Goal: Task Accomplishment & Management: Complete application form

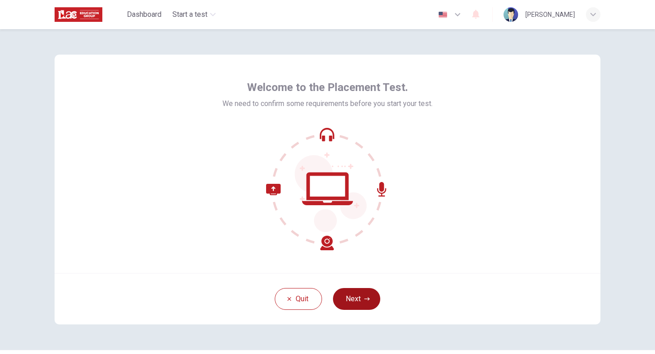
click at [369, 293] on icon "button" at bounding box center [366, 298] width 5 height 5
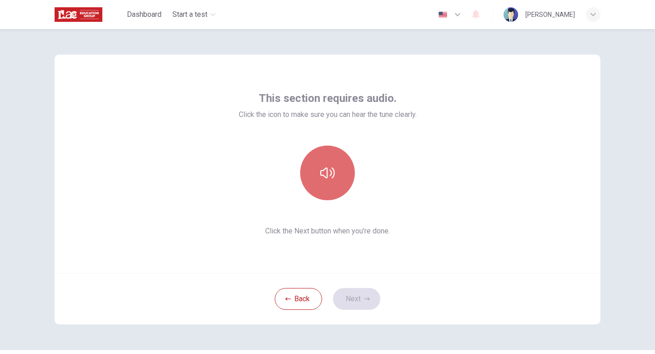
click at [321, 175] on icon "button" at bounding box center [327, 172] width 15 height 11
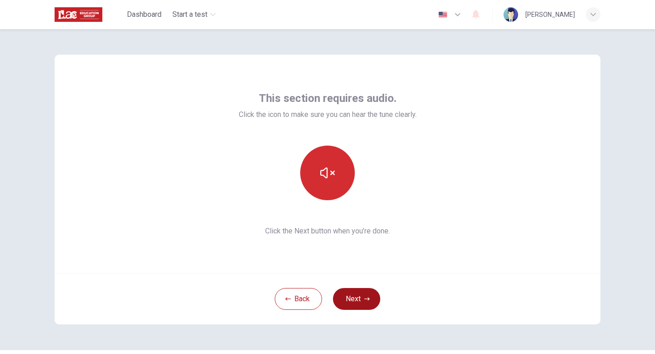
click at [358, 293] on button "Next" at bounding box center [356, 299] width 47 height 22
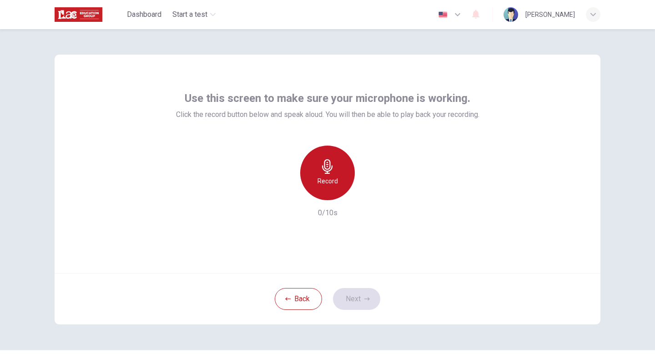
click at [334, 182] on h6 "Record" at bounding box center [328, 181] width 20 height 11
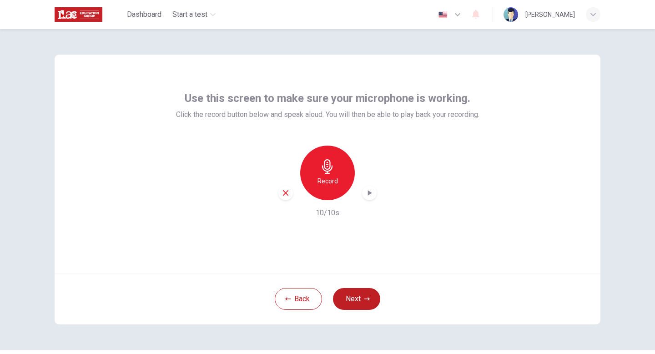
click at [328, 173] on icon "button" at bounding box center [327, 166] width 10 height 15
click at [368, 191] on icon "button" at bounding box center [370, 192] width 4 height 5
click at [355, 293] on button "Next" at bounding box center [356, 299] width 47 height 22
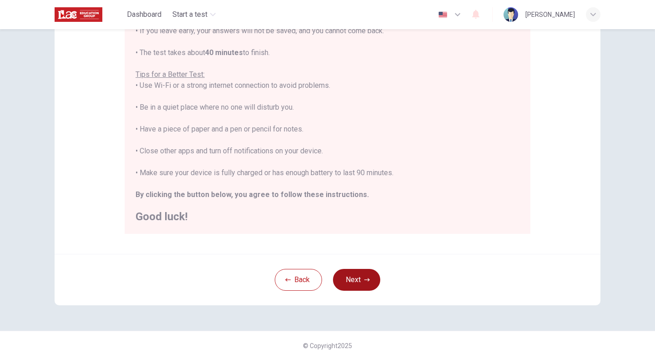
scroll to position [152, 0]
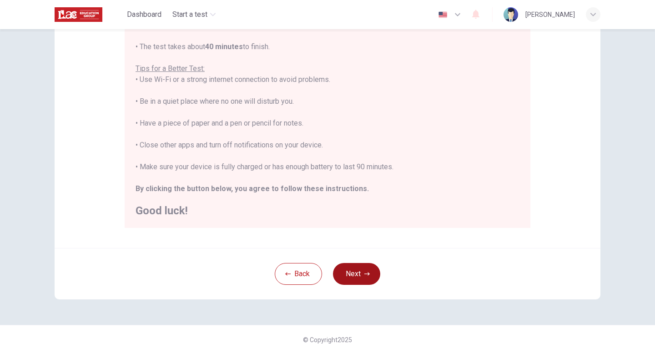
click at [351, 277] on button "Next" at bounding box center [356, 274] width 47 height 22
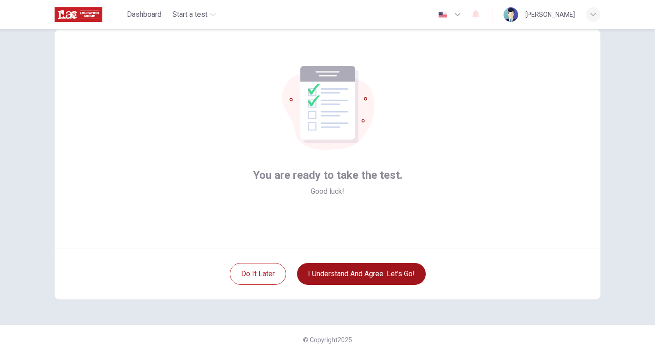
scroll to position [25, 0]
click at [351, 277] on button "I understand and agree. Let’s go!" at bounding box center [361, 274] width 129 height 22
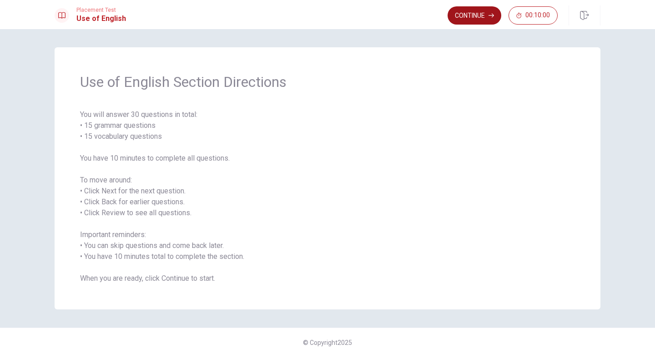
click at [480, 15] on button "Continue" at bounding box center [475, 15] width 54 height 18
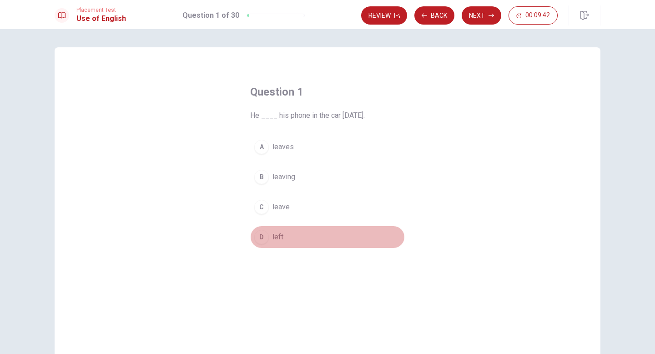
click at [261, 237] on div "D" at bounding box center [261, 237] width 15 height 15
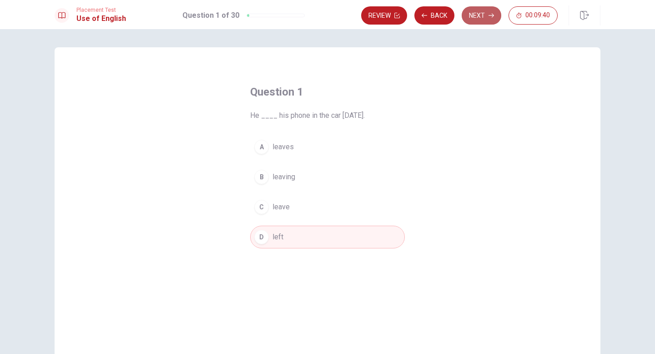
click at [488, 19] on button "Next" at bounding box center [482, 15] width 40 height 18
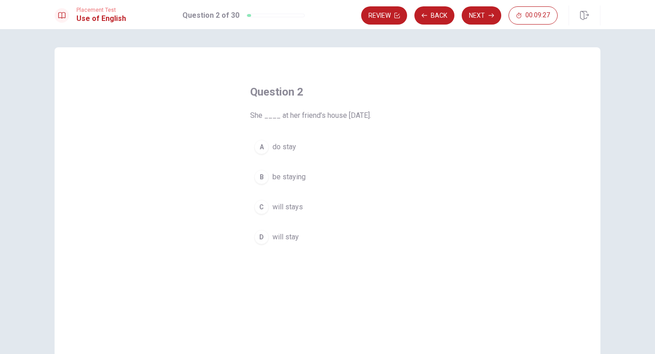
click at [291, 237] on span "will stay" at bounding box center [286, 237] width 26 height 11
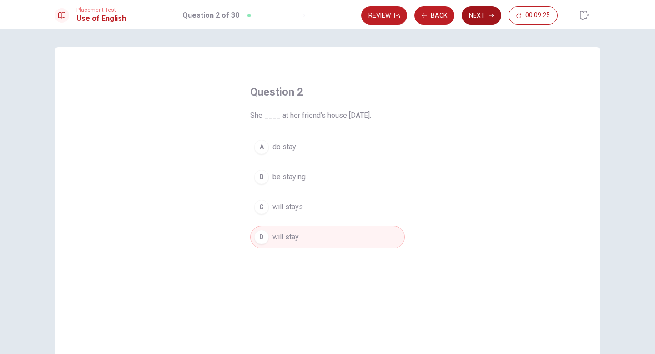
click at [481, 14] on button "Next" at bounding box center [482, 15] width 40 height 18
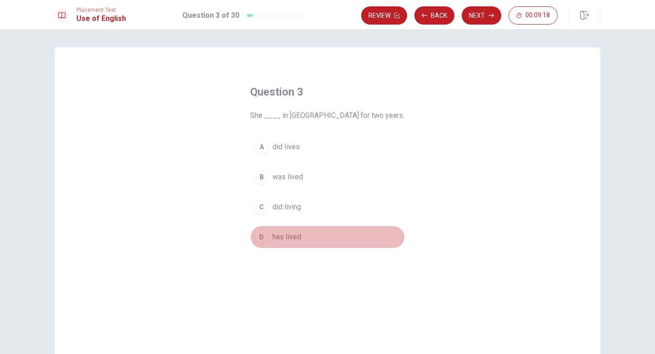
click at [291, 237] on span "has lived" at bounding box center [287, 237] width 29 height 11
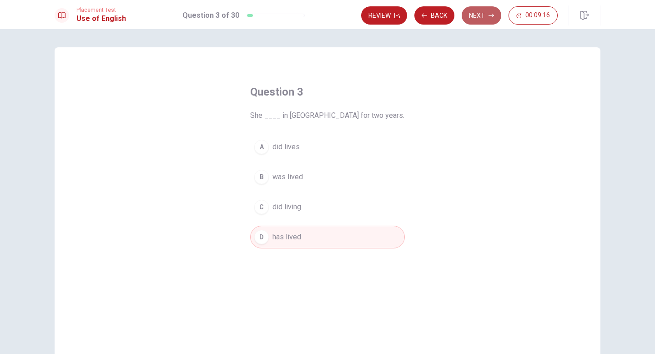
click at [486, 18] on button "Next" at bounding box center [482, 15] width 40 height 18
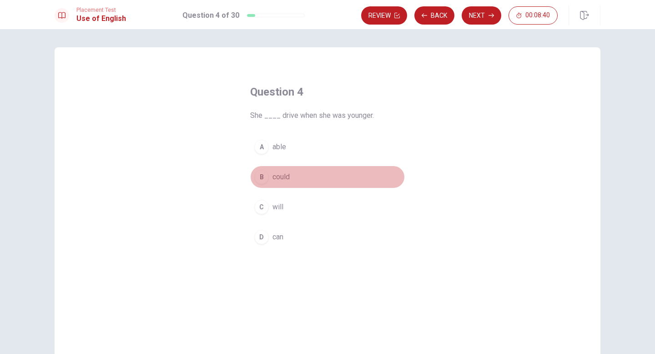
click at [283, 178] on span "could" at bounding box center [281, 177] width 17 height 11
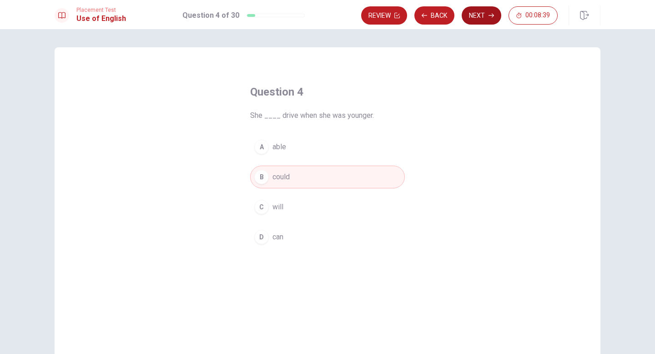
click at [484, 20] on button "Next" at bounding box center [482, 15] width 40 height 18
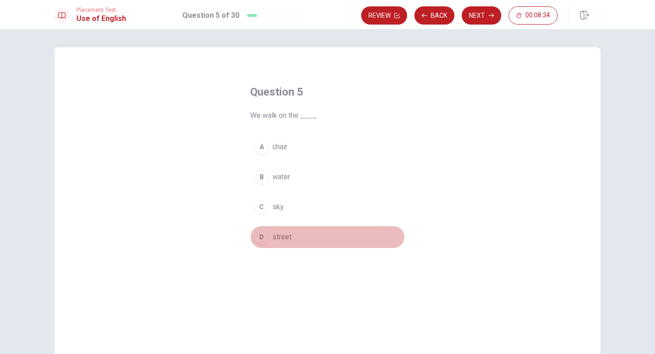
click at [282, 237] on span "street" at bounding box center [282, 237] width 19 height 11
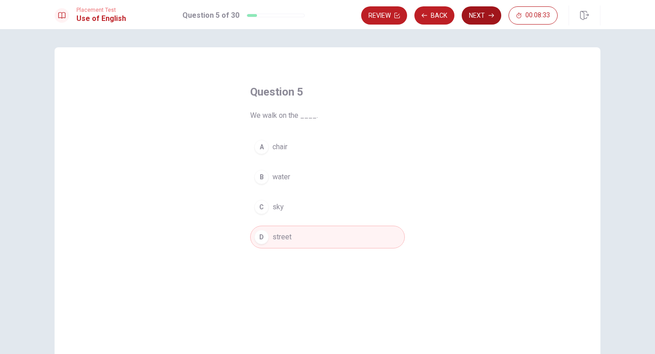
click at [489, 14] on icon "button" at bounding box center [491, 15] width 5 height 5
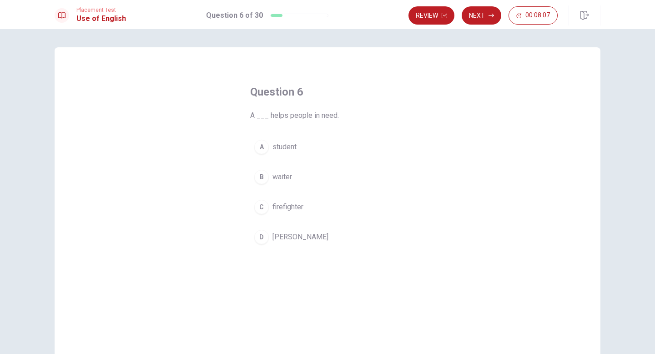
click at [284, 208] on span "firefighter" at bounding box center [288, 207] width 31 height 11
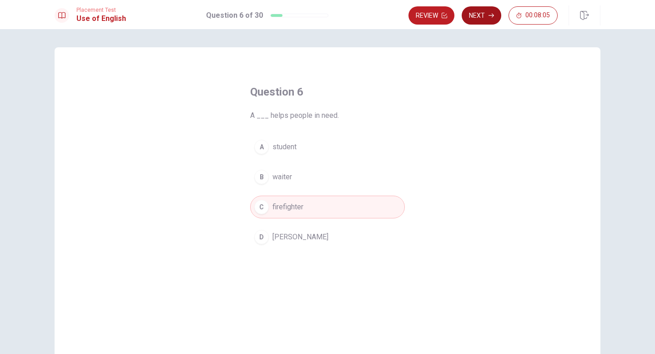
click at [485, 15] on button "Next" at bounding box center [482, 15] width 40 height 18
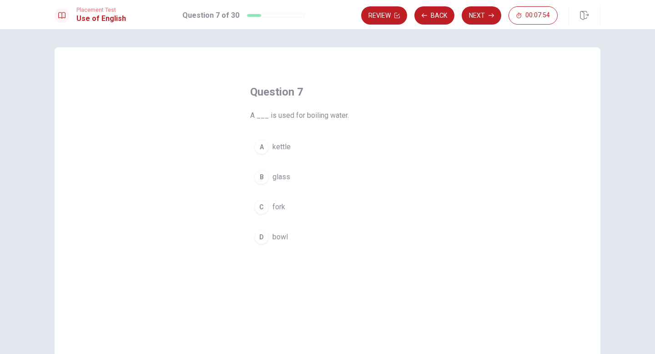
click at [283, 236] on span "bowl" at bounding box center [280, 237] width 15 height 11
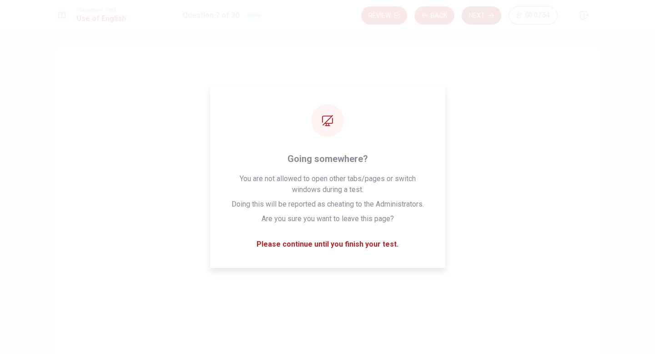
click at [480, 15] on button "Next" at bounding box center [482, 15] width 40 height 18
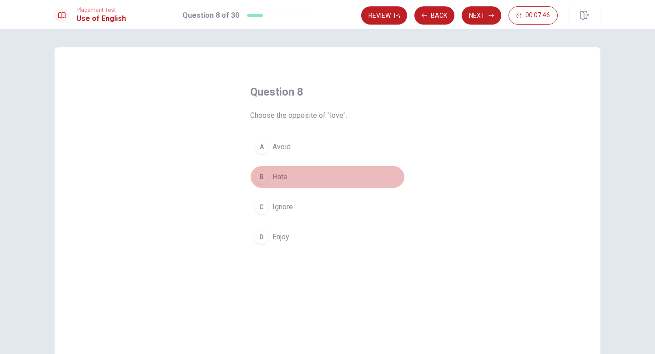
click at [283, 177] on span "Hate" at bounding box center [280, 177] width 15 height 11
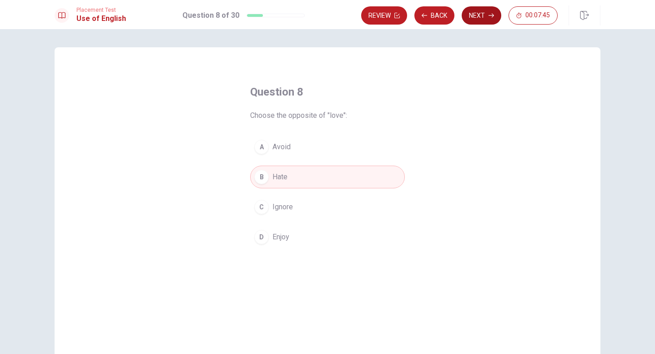
click at [474, 15] on button "Next" at bounding box center [482, 15] width 40 height 18
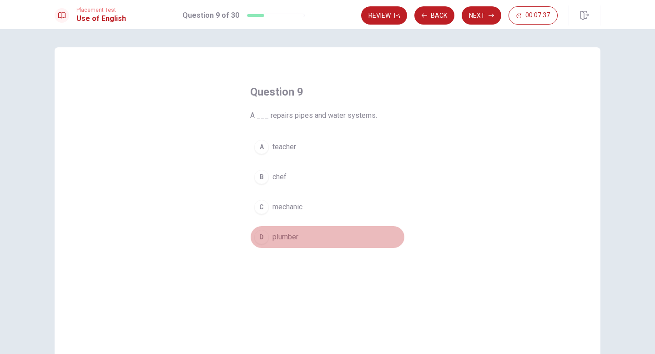
click at [293, 237] on span "plumber" at bounding box center [286, 237] width 26 height 11
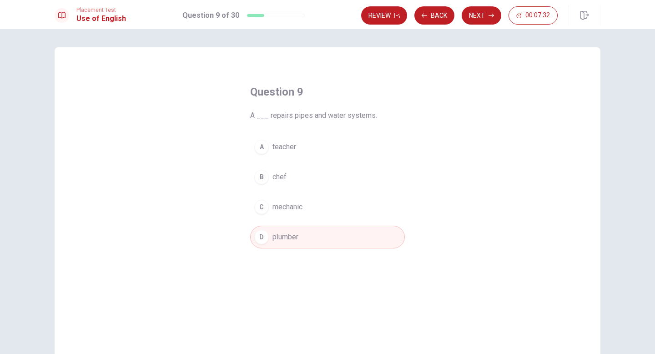
drag, startPoint x: 486, startPoint y: 16, endPoint x: 440, endPoint y: 136, distance: 129.0
click at [440, 136] on div "Placement Test Use of English Question 9 of 30 Review Back Next 00:07:32 Questi…" at bounding box center [327, 177] width 655 height 354
click at [477, 15] on button "Next" at bounding box center [482, 15] width 40 height 18
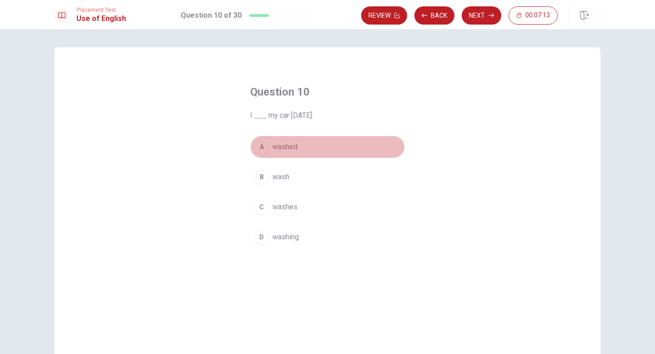
click at [287, 145] on span "washed" at bounding box center [285, 146] width 25 height 11
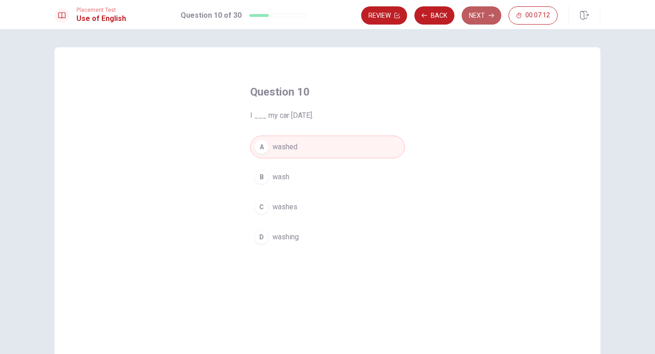
click at [486, 15] on button "Next" at bounding box center [482, 15] width 40 height 18
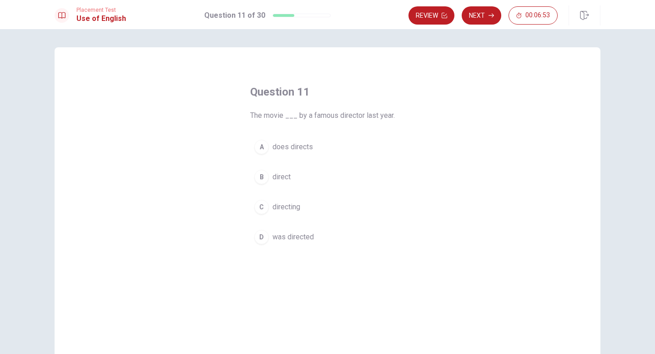
click at [294, 237] on span "was directed" at bounding box center [293, 237] width 41 height 11
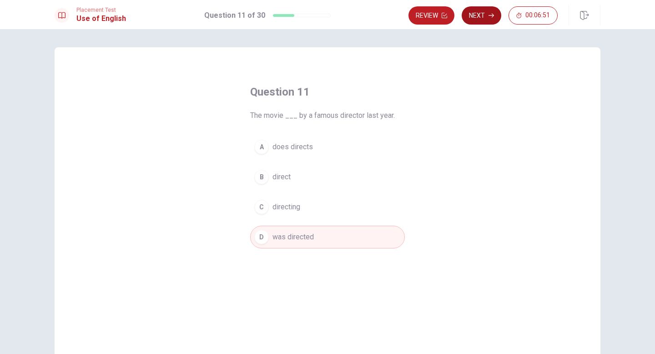
click at [490, 15] on icon "button" at bounding box center [491, 15] width 5 height 5
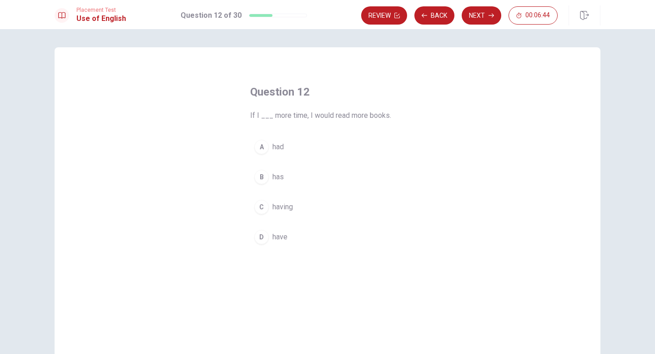
click at [281, 179] on span "has" at bounding box center [278, 177] width 11 height 11
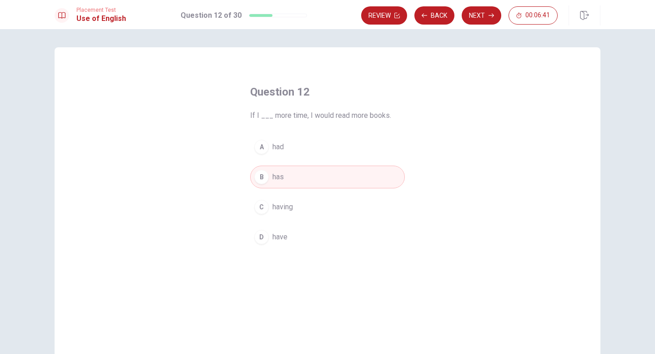
click at [281, 143] on span "had" at bounding box center [278, 146] width 11 height 11
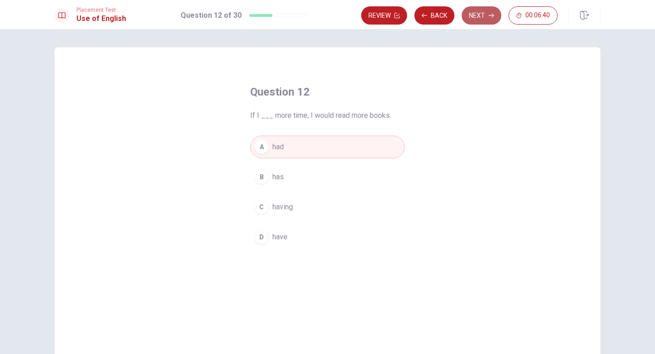
click at [490, 14] on icon "button" at bounding box center [491, 15] width 5 height 5
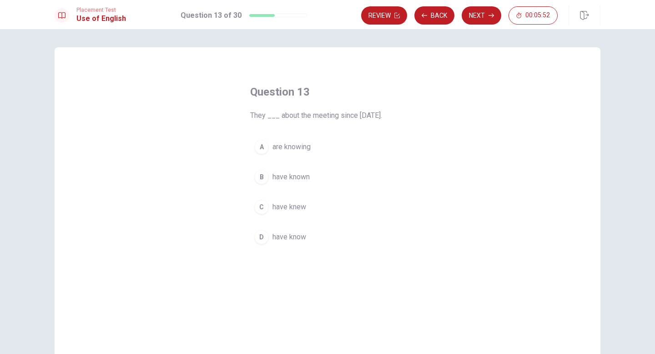
click at [284, 236] on span "have know" at bounding box center [290, 237] width 34 height 11
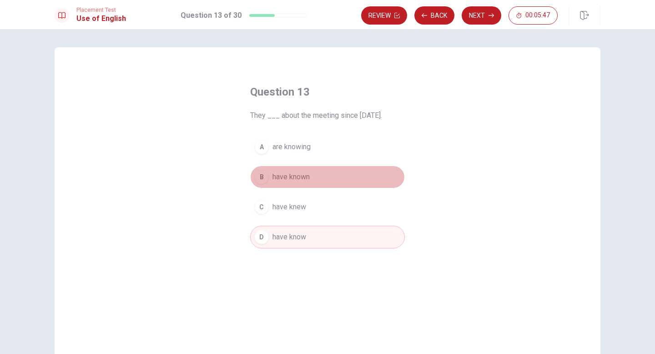
click at [288, 169] on button "B have known" at bounding box center [327, 177] width 155 height 23
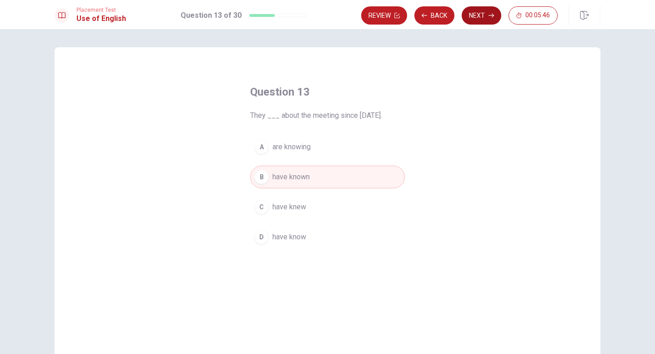
click at [473, 11] on button "Next" at bounding box center [482, 15] width 40 height 18
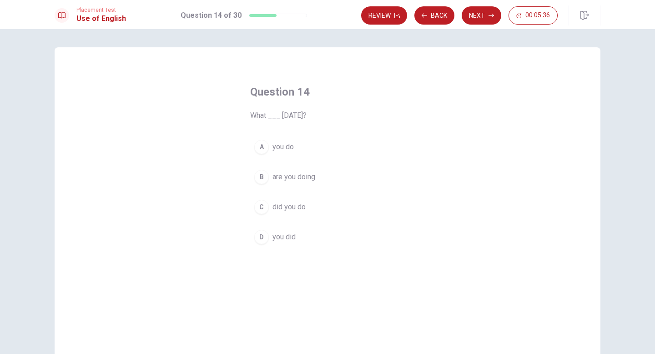
click at [299, 207] on span "did you do" at bounding box center [289, 207] width 33 height 11
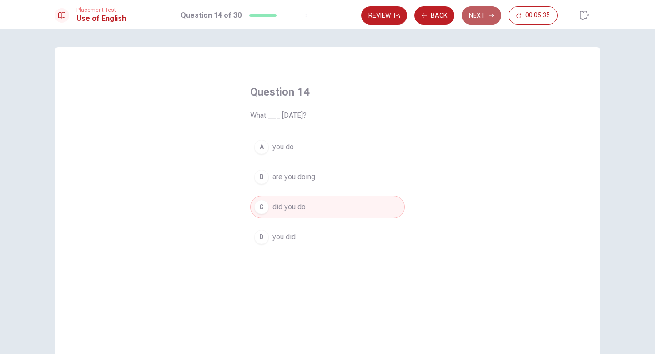
click at [476, 18] on button "Next" at bounding box center [482, 15] width 40 height 18
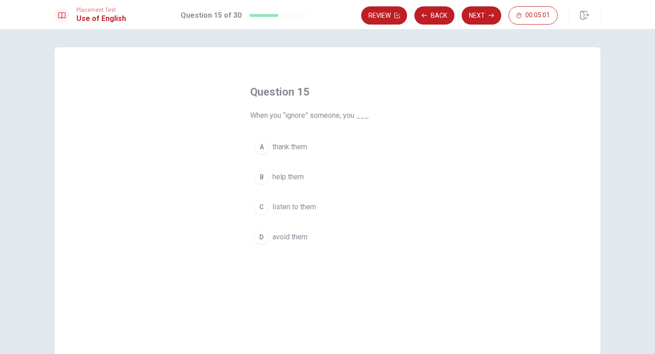
click at [306, 208] on span "listen to them" at bounding box center [295, 207] width 44 height 11
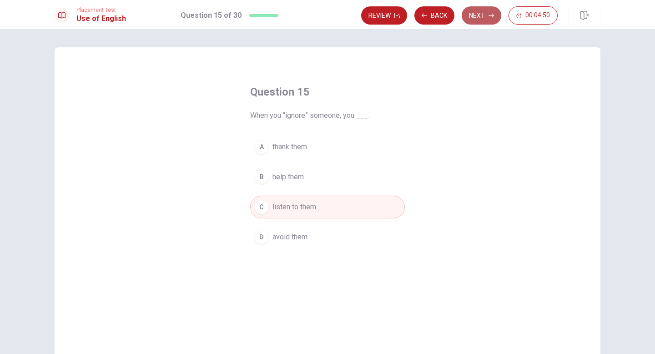
click at [482, 17] on button "Next" at bounding box center [482, 15] width 40 height 18
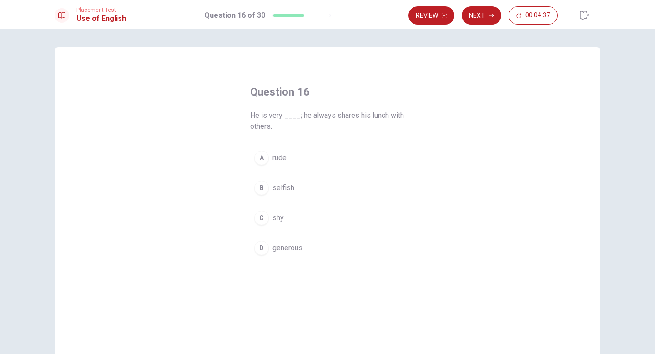
click at [295, 251] on span "generous" at bounding box center [288, 247] width 30 height 11
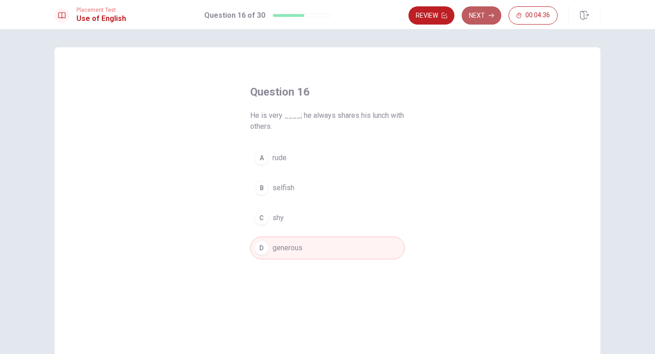
click at [490, 13] on icon "button" at bounding box center [491, 15] width 5 height 5
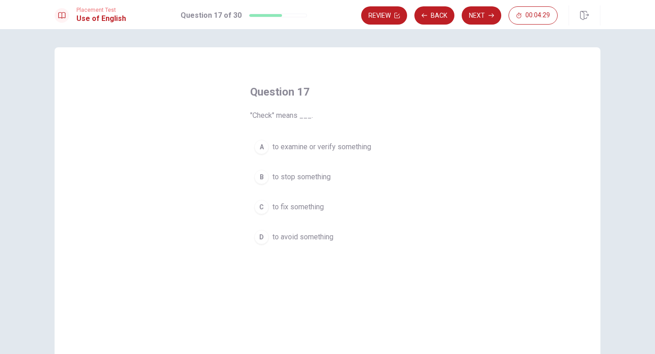
click at [345, 145] on span "to examine or verify something" at bounding box center [322, 146] width 99 height 11
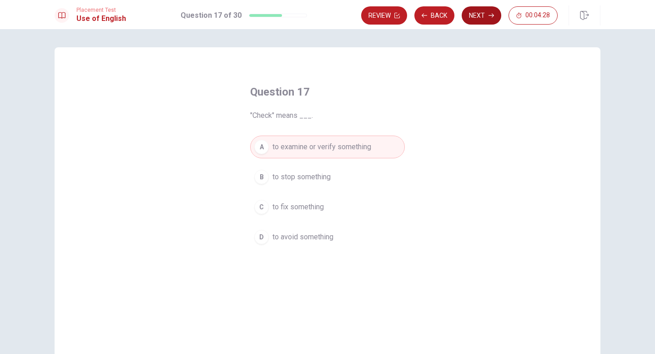
click at [478, 16] on button "Next" at bounding box center [482, 15] width 40 height 18
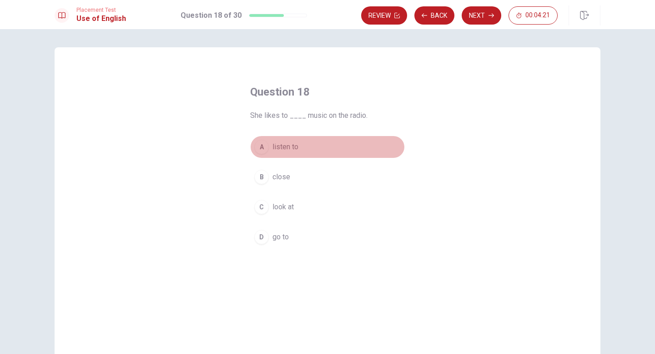
click at [296, 147] on span "listen to" at bounding box center [286, 146] width 26 height 11
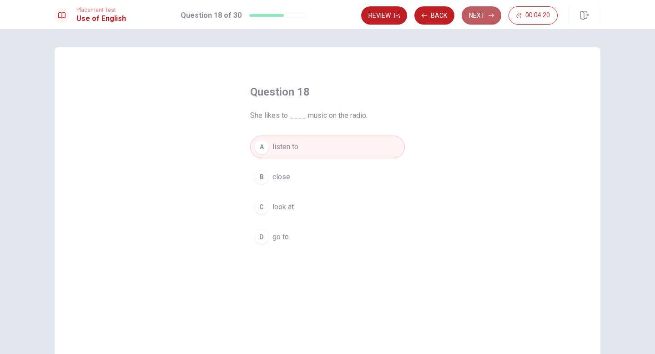
click at [476, 17] on button "Next" at bounding box center [482, 15] width 40 height 18
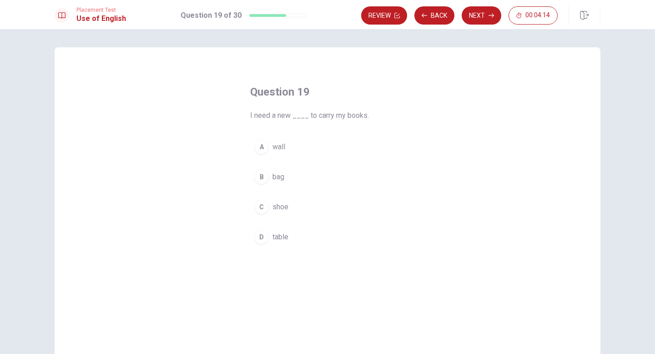
click at [282, 176] on span "bag" at bounding box center [279, 177] width 12 height 11
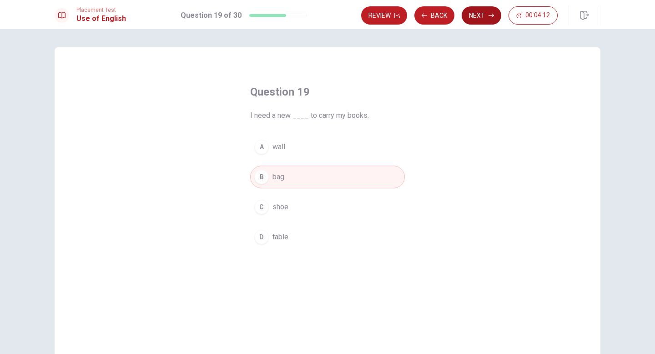
click at [473, 11] on button "Next" at bounding box center [482, 15] width 40 height 18
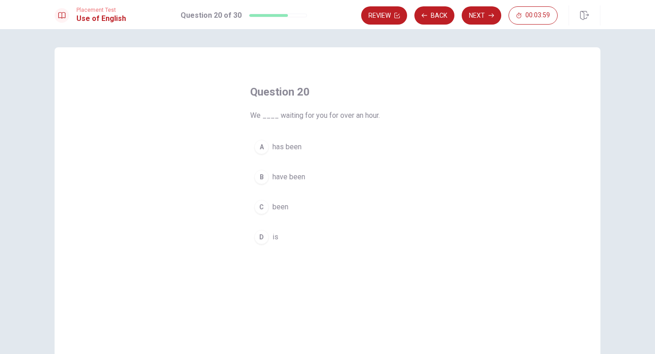
click at [302, 177] on span "have been" at bounding box center [289, 177] width 33 height 11
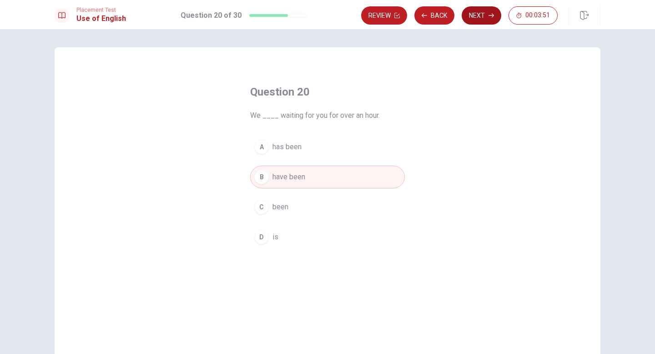
click at [478, 19] on button "Next" at bounding box center [482, 15] width 40 height 18
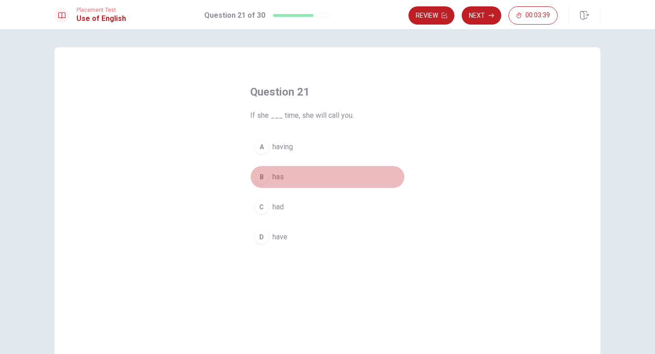
click at [283, 177] on span "has" at bounding box center [278, 177] width 11 height 11
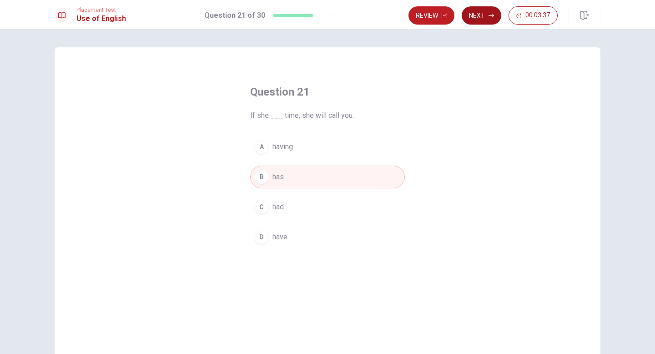
click at [489, 15] on icon "button" at bounding box center [491, 15] width 5 height 5
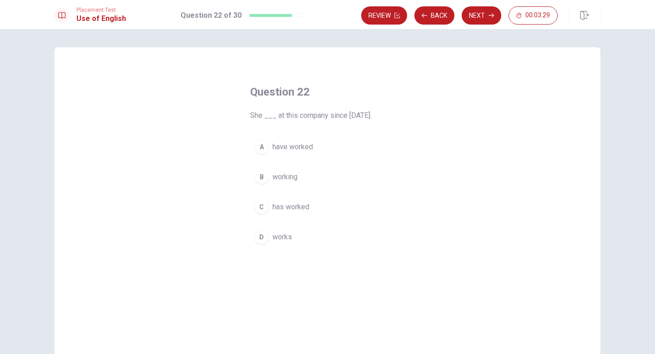
click at [293, 208] on span "has worked" at bounding box center [291, 207] width 37 height 11
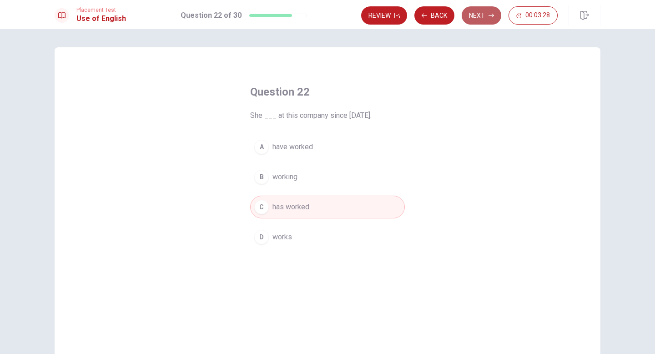
click at [474, 15] on button "Next" at bounding box center [482, 15] width 40 height 18
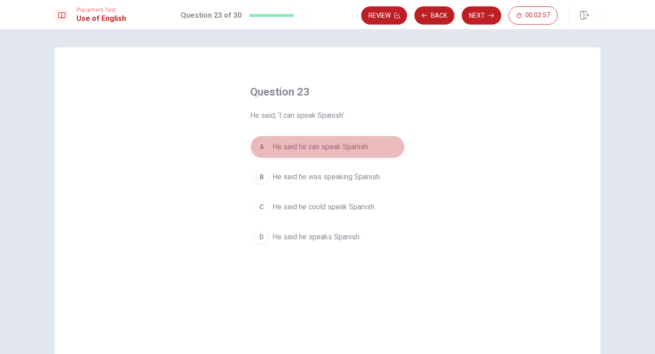
click at [321, 147] on span "He said he can speak Spanish." at bounding box center [321, 146] width 97 height 11
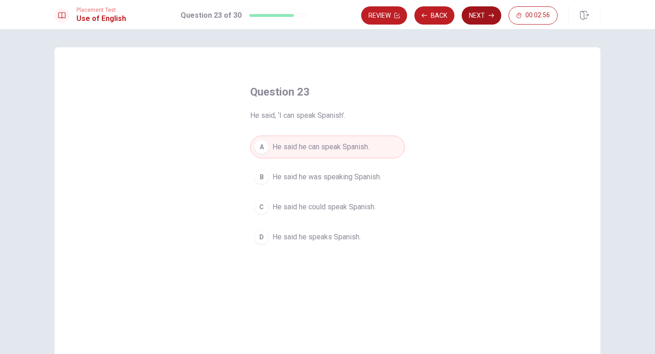
click at [474, 13] on button "Next" at bounding box center [482, 15] width 40 height 18
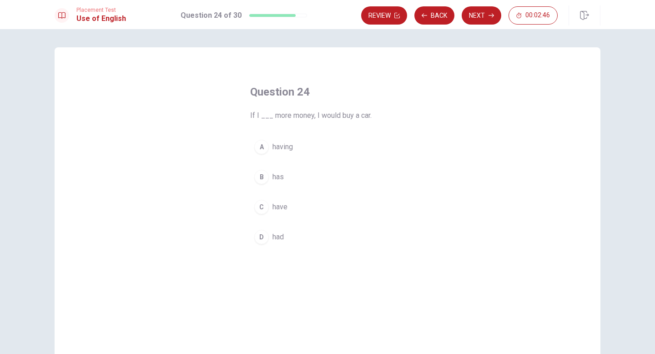
click at [288, 236] on button "D had" at bounding box center [327, 237] width 155 height 23
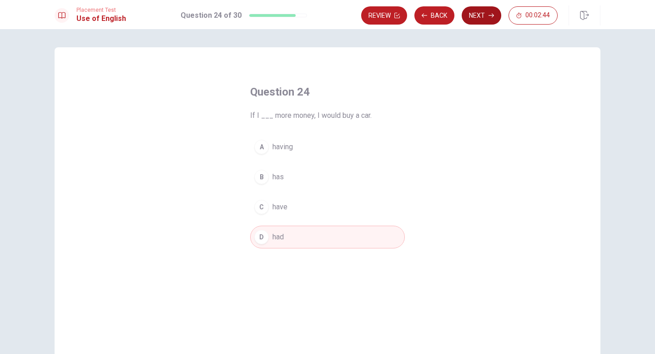
click at [483, 13] on button "Next" at bounding box center [482, 15] width 40 height 18
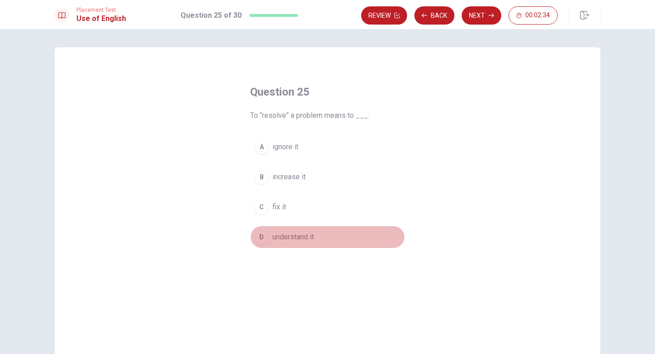
click at [300, 238] on span "understand it" at bounding box center [293, 237] width 41 height 11
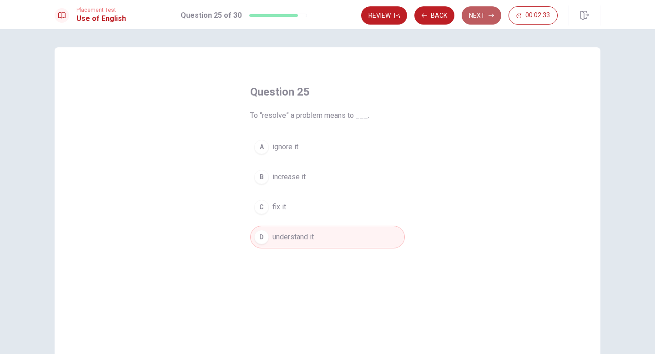
click at [480, 17] on button "Next" at bounding box center [482, 15] width 40 height 18
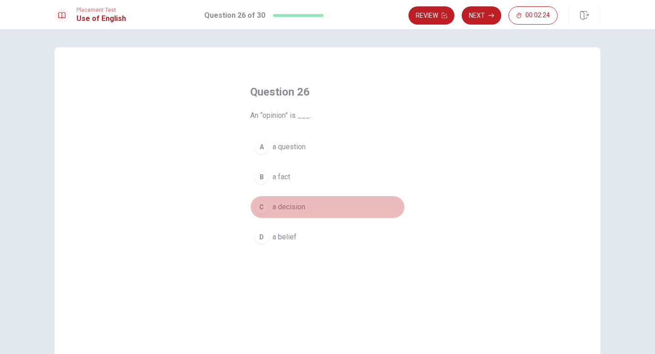
click at [298, 200] on button "C a decision" at bounding box center [327, 207] width 155 height 23
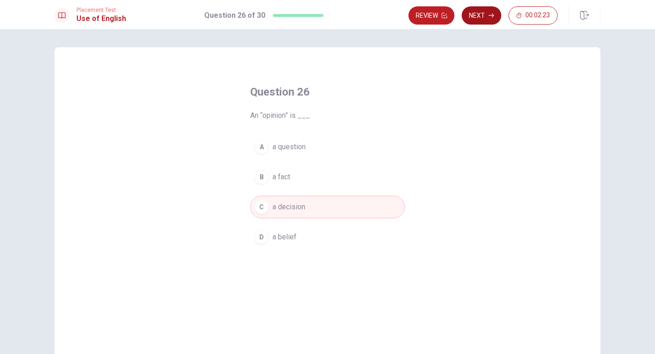
click at [485, 19] on button "Next" at bounding box center [482, 15] width 40 height 18
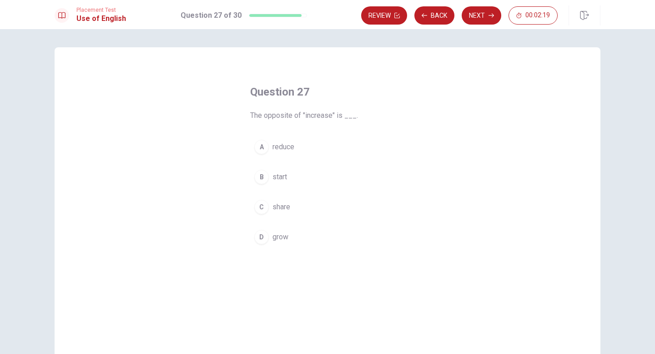
click at [291, 146] on span "reduce" at bounding box center [284, 146] width 22 height 11
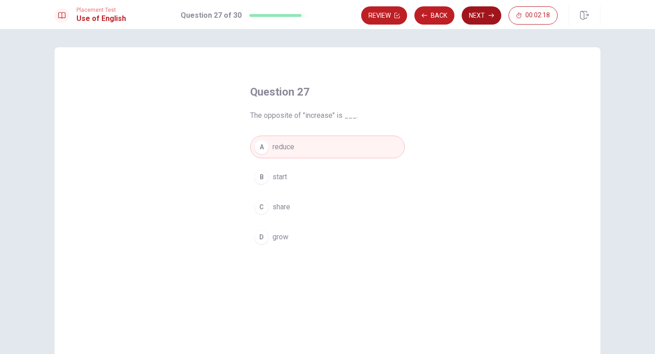
click at [483, 19] on button "Next" at bounding box center [482, 15] width 40 height 18
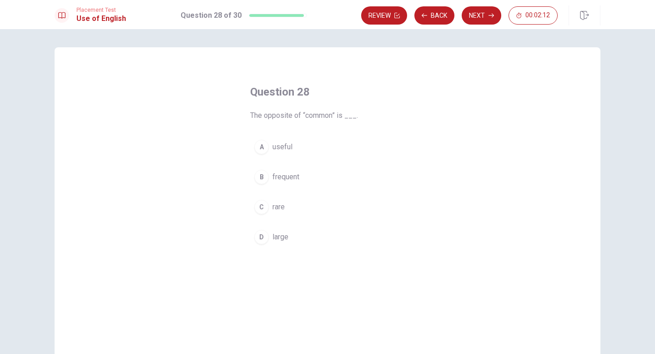
click at [280, 207] on span "rare" at bounding box center [279, 207] width 12 height 11
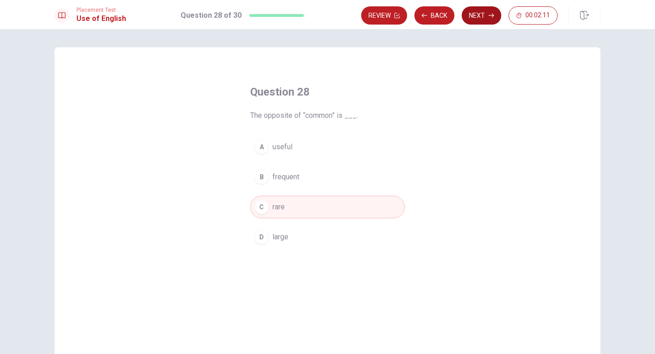
click at [479, 14] on button "Next" at bounding box center [482, 15] width 40 height 18
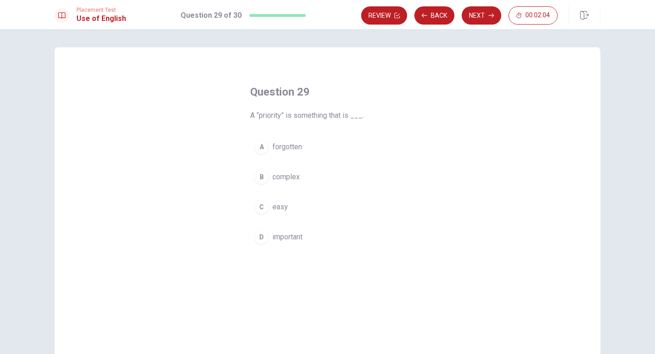
click at [284, 237] on span "important" at bounding box center [288, 237] width 30 height 11
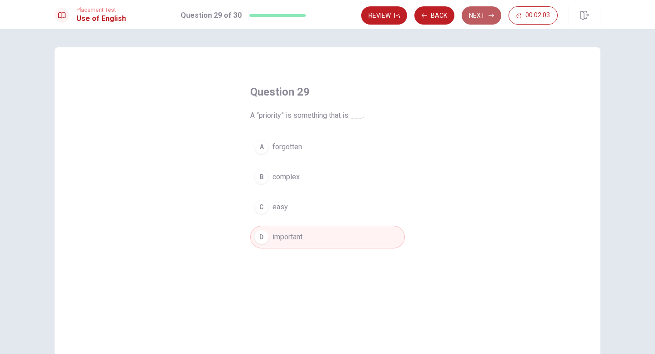
click at [474, 15] on button "Next" at bounding box center [482, 15] width 40 height 18
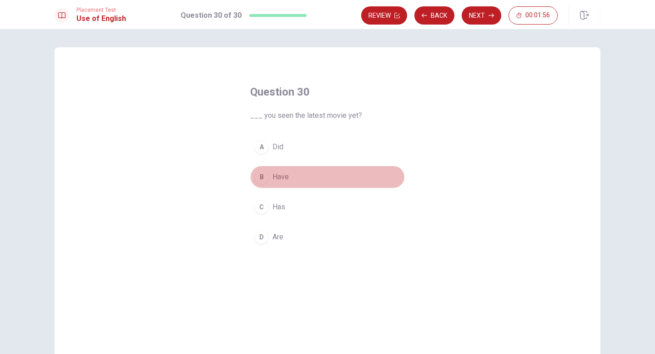
click at [282, 180] on span "Have" at bounding box center [281, 177] width 16 height 11
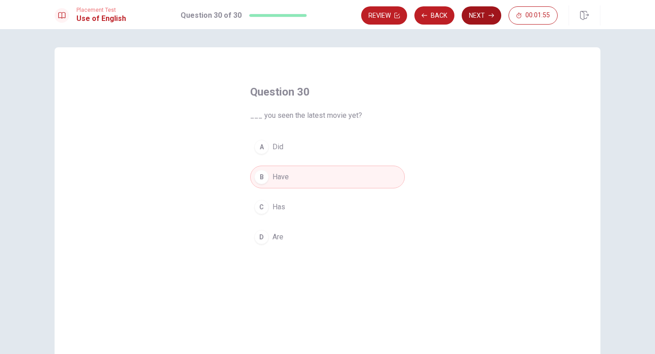
click at [484, 12] on button "Next" at bounding box center [482, 15] width 40 height 18
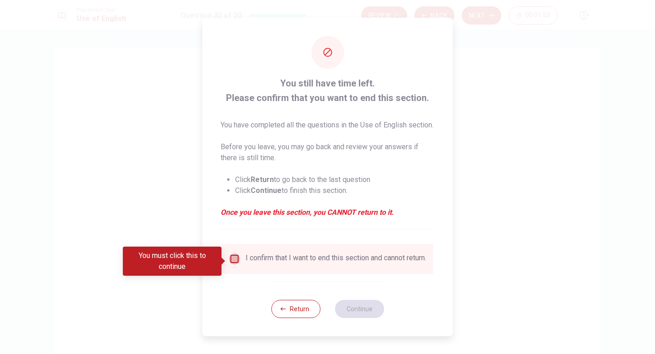
click at [234, 261] on input "You must click this to continue" at bounding box center [234, 258] width 11 height 11
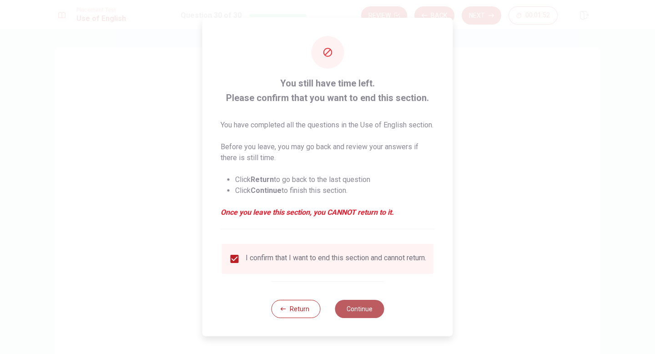
click at [362, 293] on button "Continue" at bounding box center [359, 309] width 49 height 18
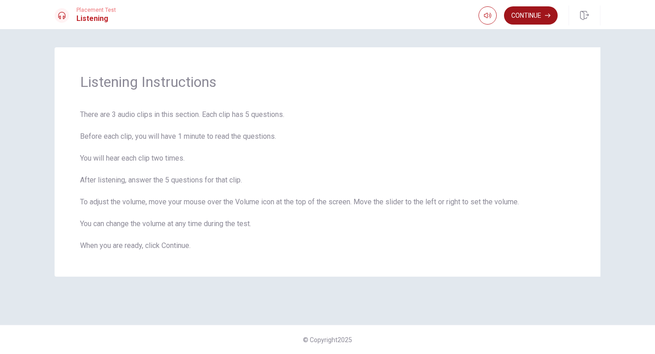
click at [530, 15] on button "Continue" at bounding box center [531, 15] width 54 height 18
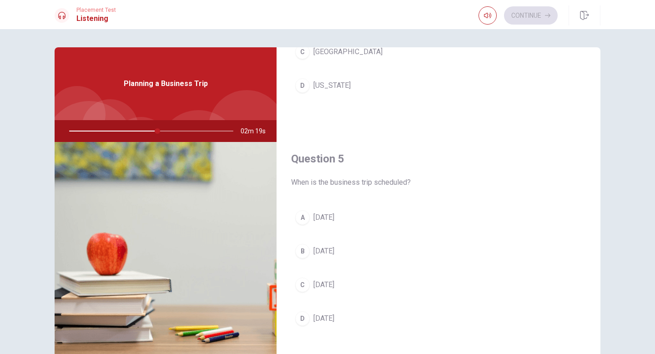
scroll to position [848, 0]
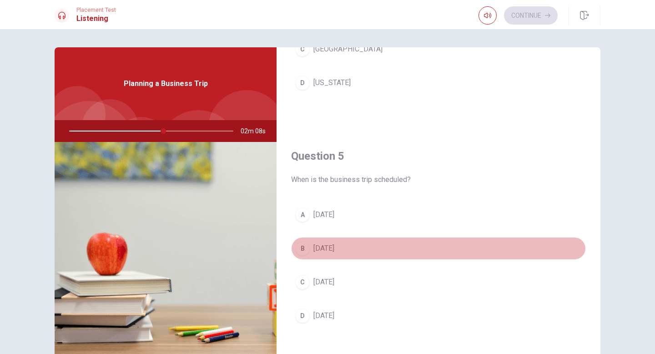
click at [304, 246] on div "B" at bounding box center [302, 248] width 15 height 15
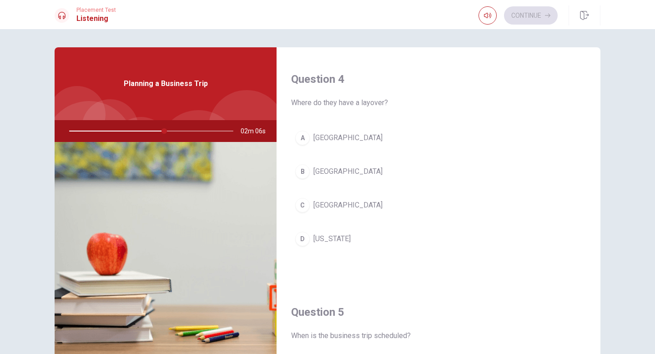
scroll to position [676, 0]
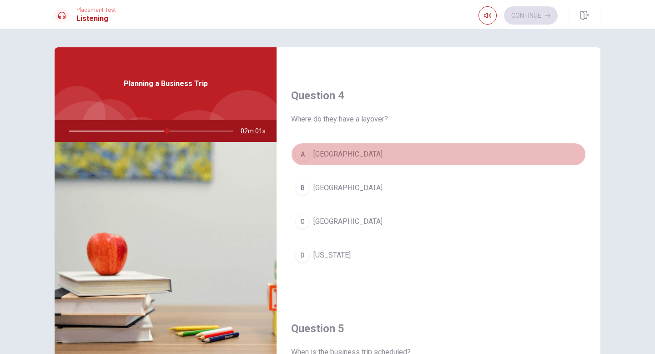
click at [303, 151] on div "A" at bounding box center [302, 154] width 15 height 15
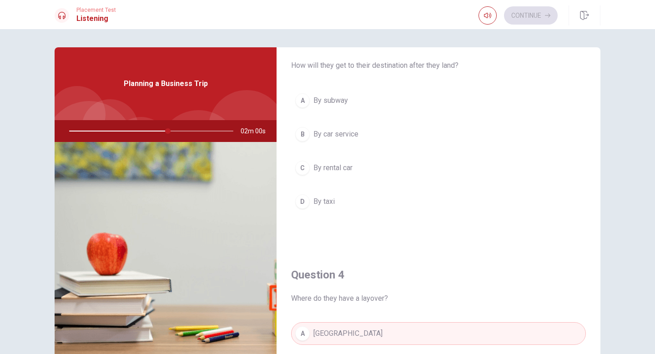
scroll to position [478, 0]
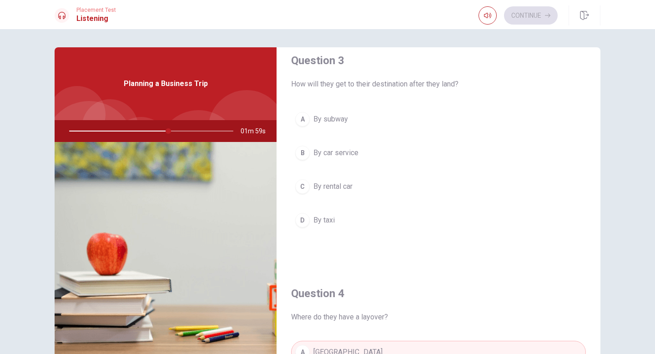
click at [301, 151] on div "B" at bounding box center [302, 153] width 15 height 15
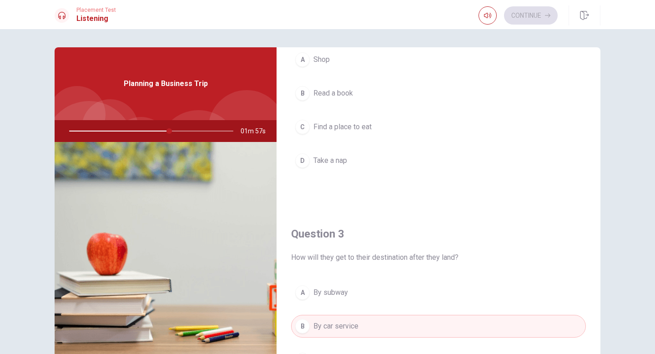
scroll to position [257, 0]
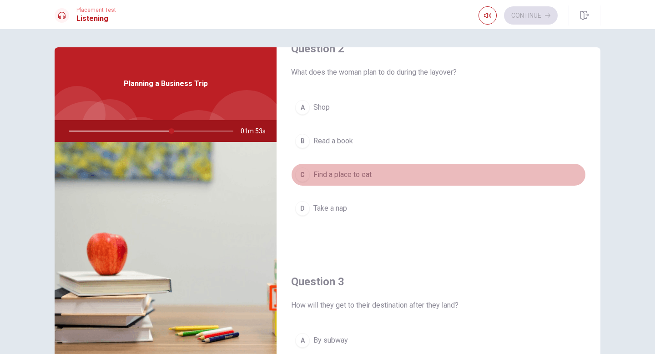
click at [306, 177] on div "C" at bounding box center [302, 174] width 15 height 15
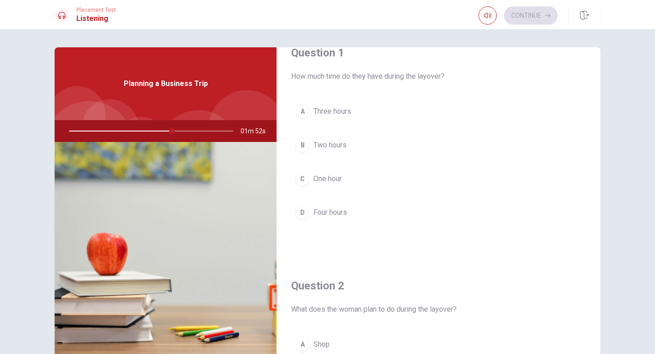
scroll to position [11, 0]
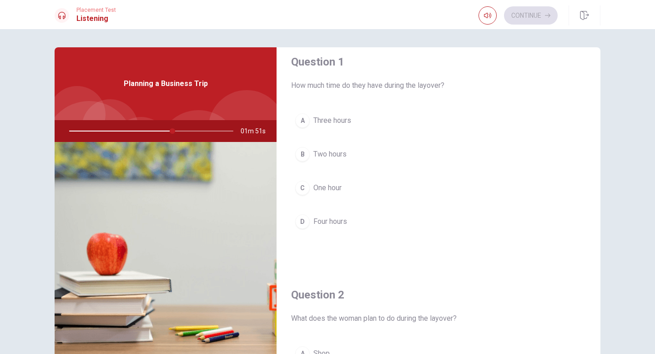
click at [303, 152] on div "B" at bounding box center [302, 154] width 15 height 15
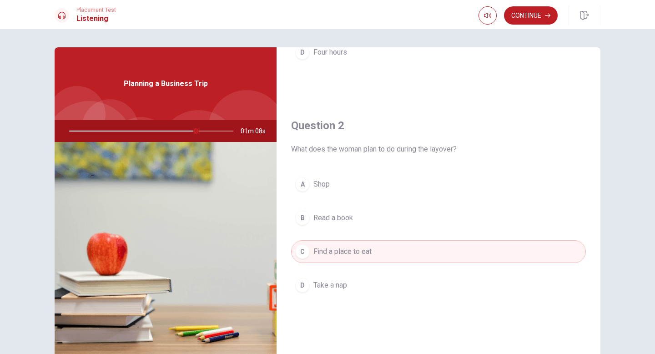
scroll to position [175, 0]
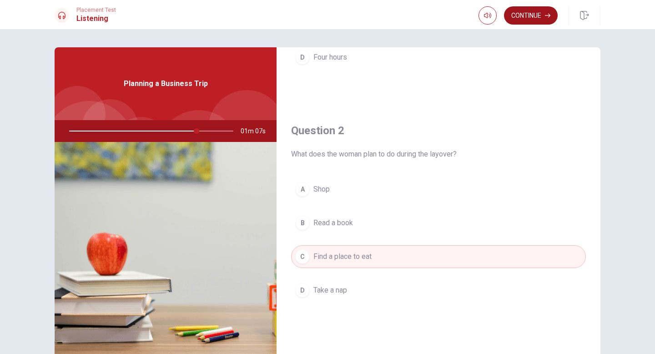
click at [527, 18] on button "Continue" at bounding box center [531, 15] width 54 height 18
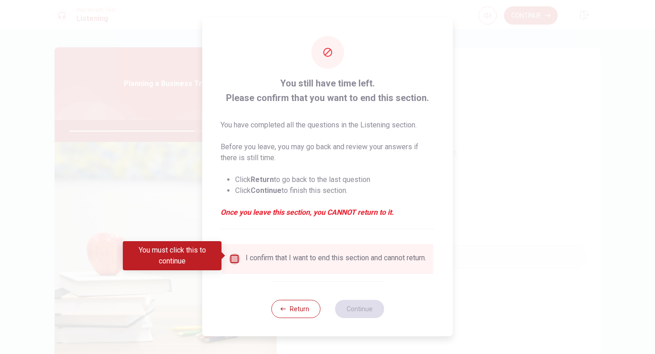
click at [234, 257] on input "You must click this to continue" at bounding box center [234, 258] width 11 height 11
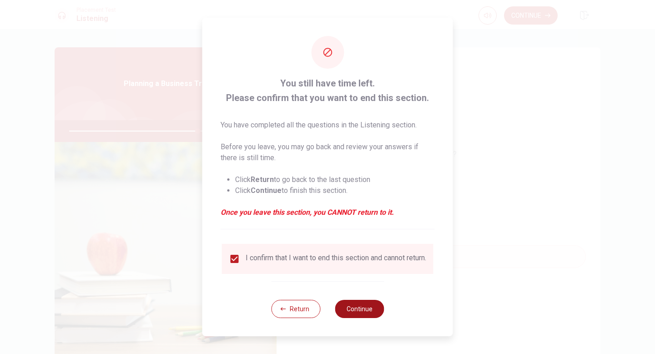
click at [350, 293] on button "Continue" at bounding box center [359, 309] width 49 height 18
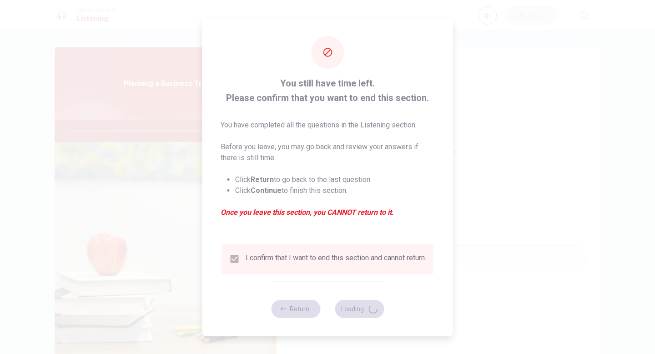
type input "0"
click at [527, 125] on div at bounding box center [327, 177] width 655 height 354
click at [143, 38] on div at bounding box center [327, 177] width 655 height 354
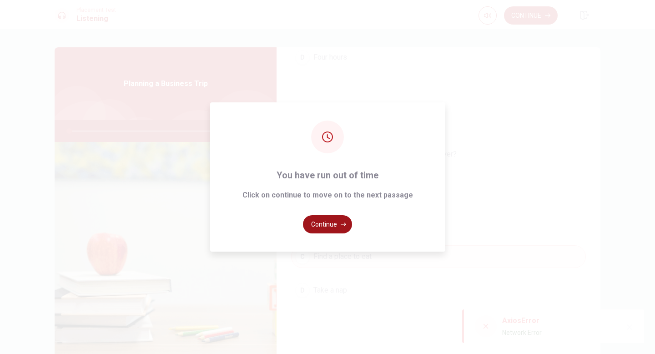
click at [327, 221] on button "Continue" at bounding box center [327, 224] width 49 height 18
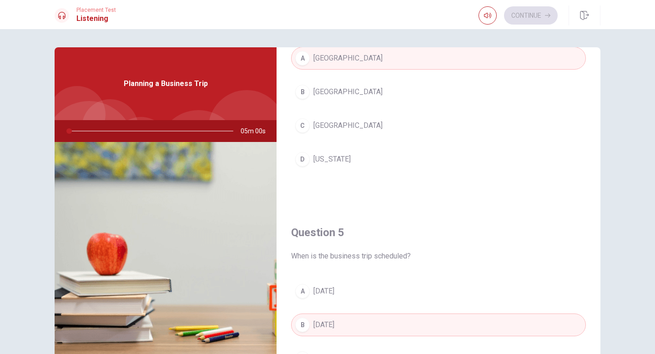
scroll to position [848, 0]
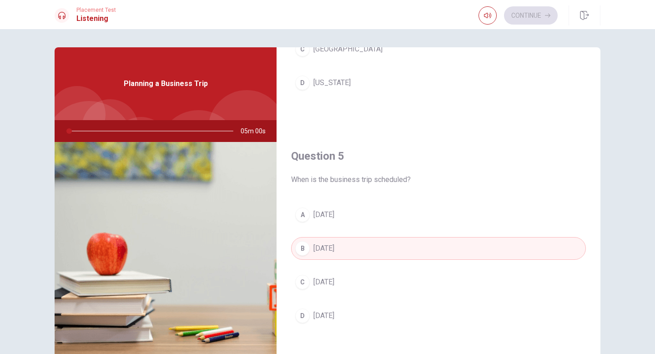
click at [530, 15] on div "Continue" at bounding box center [518, 15] width 79 height 18
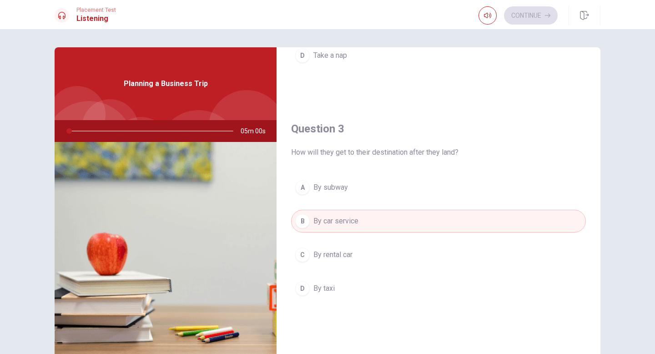
scroll to position [0, 0]
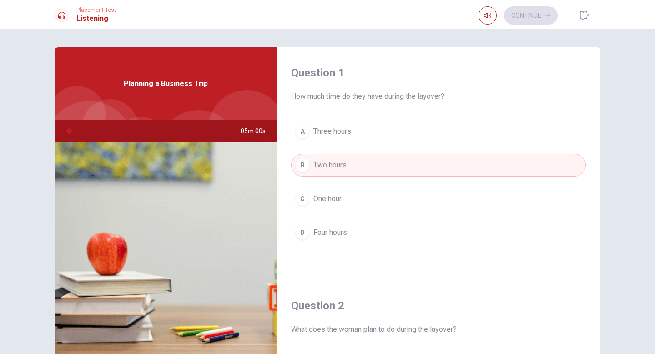
click at [348, 165] on button "B Two hours" at bounding box center [438, 165] width 295 height 23
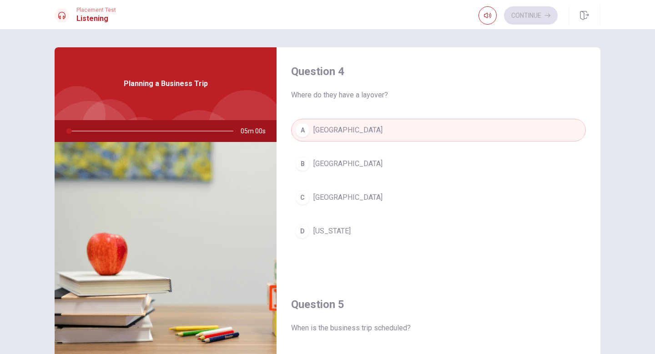
scroll to position [848, 0]
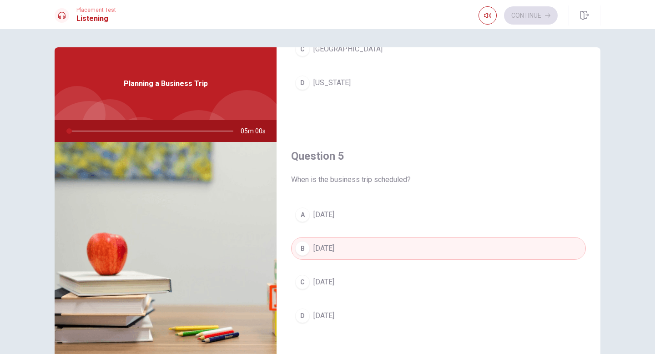
click at [411, 249] on button "B Next Thursday" at bounding box center [438, 248] width 295 height 23
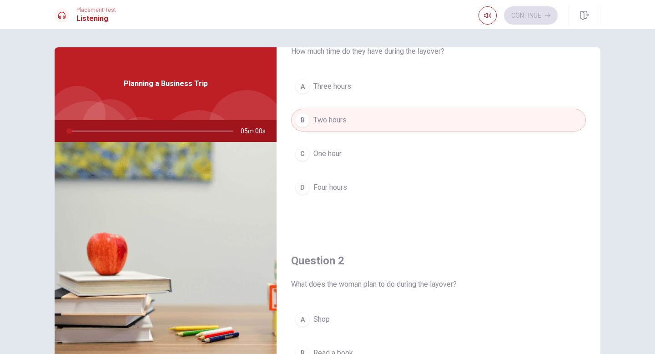
scroll to position [4, 0]
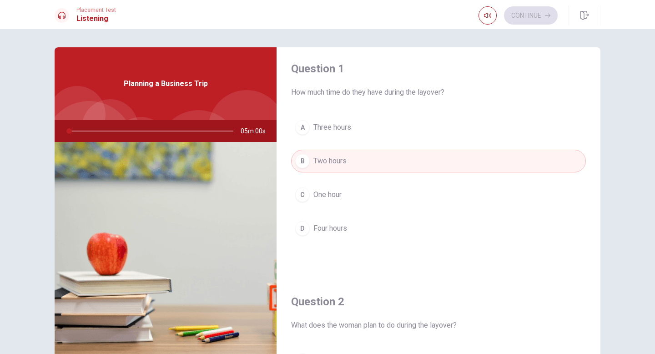
drag, startPoint x: 69, startPoint y: 132, endPoint x: 136, endPoint y: 133, distance: 66.9
click at [136, 133] on div at bounding box center [149, 131] width 182 height 22
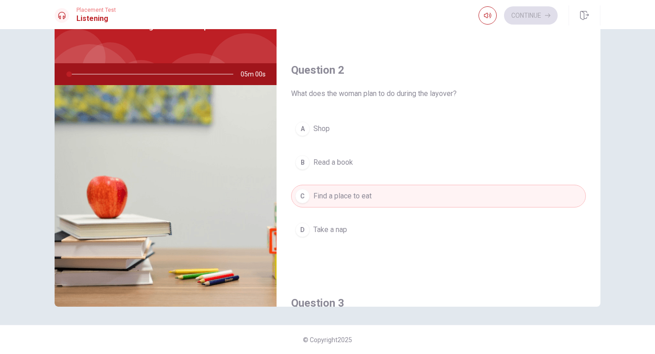
scroll to position [182, 0]
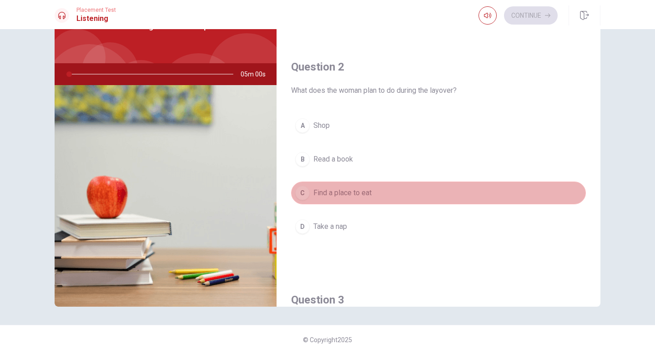
click at [373, 192] on button "C Find a place to eat" at bounding box center [438, 193] width 295 height 23
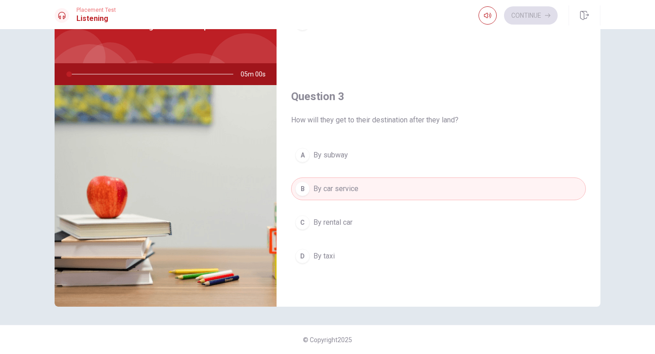
scroll to position [386, 0]
click at [369, 191] on button "B By car service" at bounding box center [438, 188] width 295 height 23
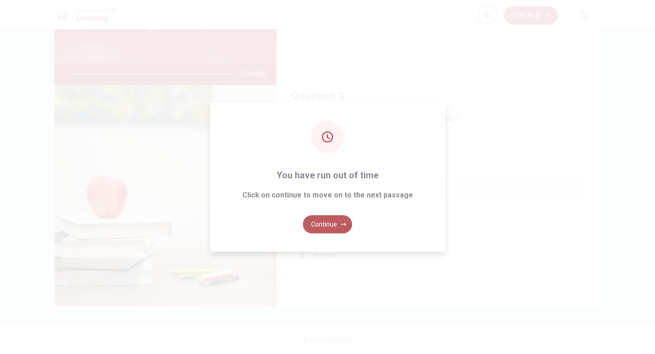
click at [325, 226] on button "Continue" at bounding box center [327, 224] width 49 height 18
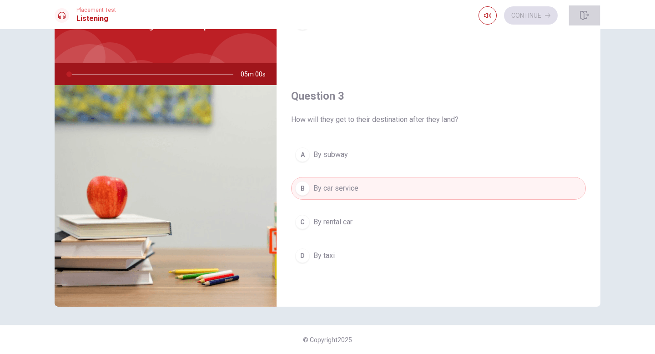
click at [588, 14] on icon "button" at bounding box center [584, 15] width 9 height 9
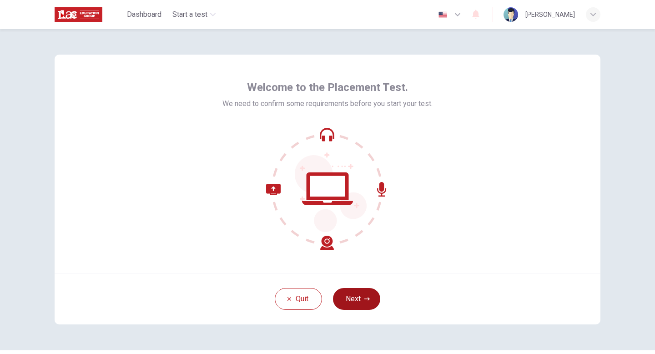
click at [369, 298] on button "Next" at bounding box center [356, 299] width 47 height 22
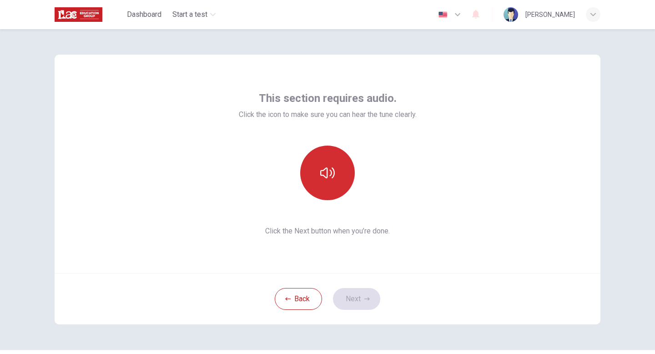
click at [339, 172] on button "button" at bounding box center [327, 173] width 55 height 55
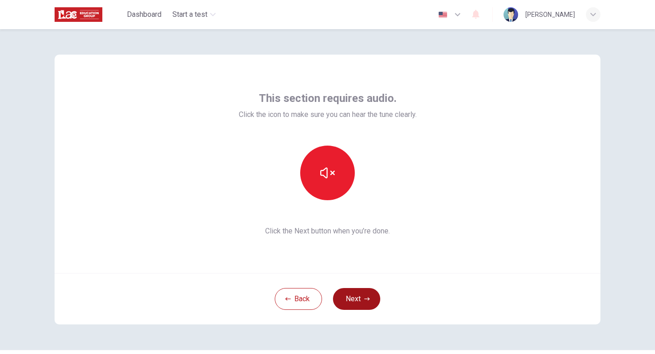
click at [349, 293] on button "Next" at bounding box center [356, 299] width 47 height 22
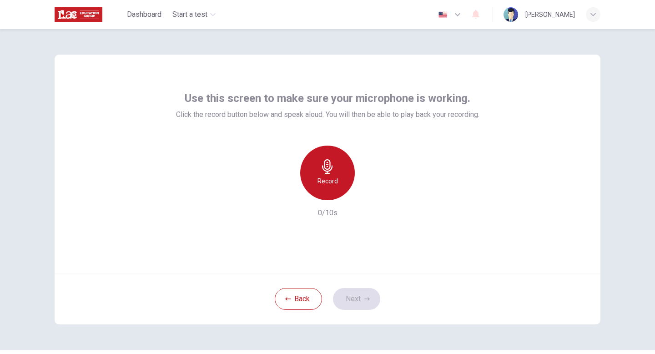
click at [333, 175] on div "Record" at bounding box center [327, 173] width 55 height 55
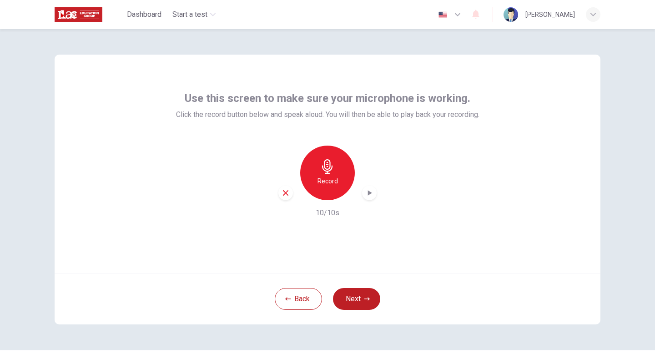
click at [374, 197] on div "button" at bounding box center [369, 193] width 15 height 15
click at [350, 296] on button "Next" at bounding box center [356, 299] width 47 height 22
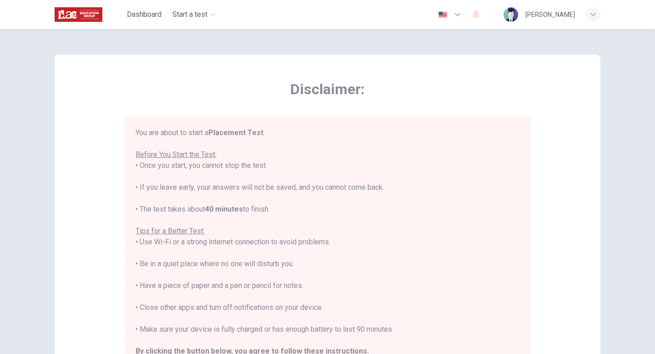
scroll to position [10, 0]
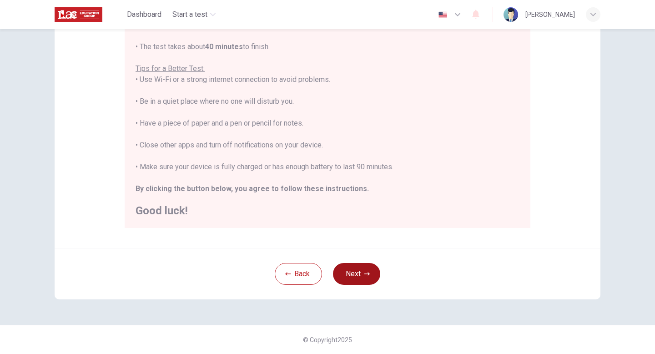
click at [356, 283] on button "Next" at bounding box center [356, 274] width 47 height 22
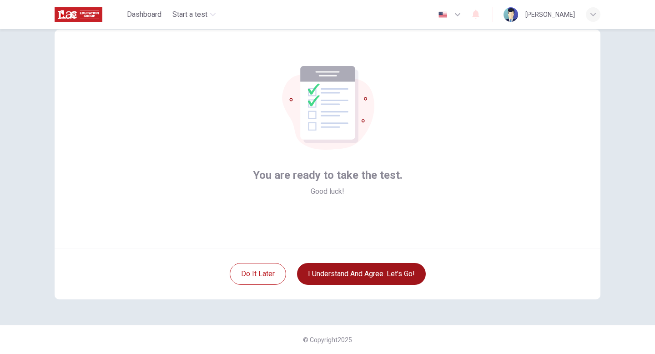
scroll to position [25, 0]
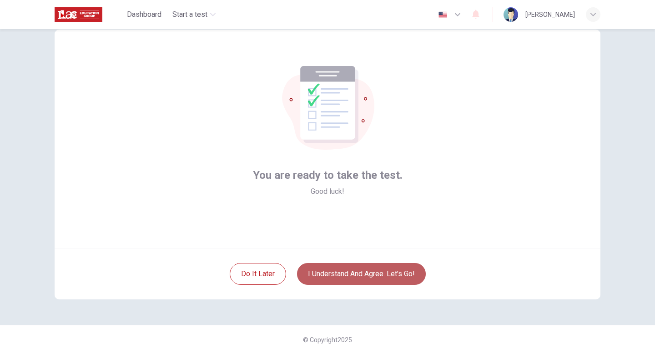
click at [356, 278] on button "I understand and agree. Let’s go!" at bounding box center [361, 274] width 129 height 22
